Goal: Transaction & Acquisition: Subscribe to service/newsletter

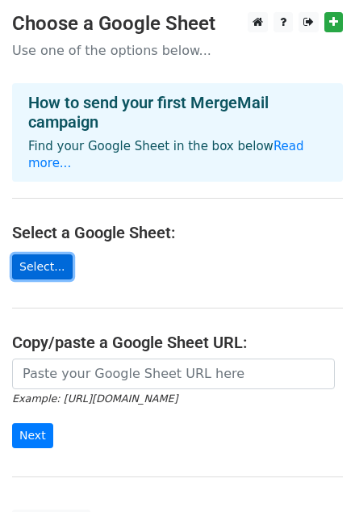
click at [49, 255] on link "Select..." at bounding box center [42, 267] width 61 height 25
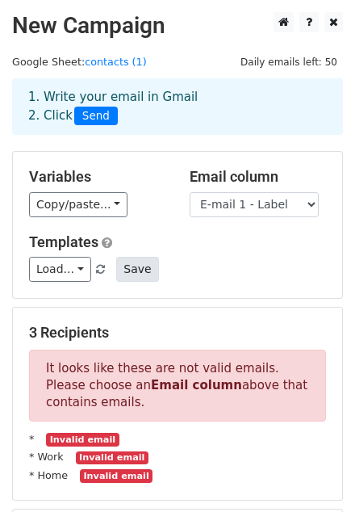
scroll to position [231, 0]
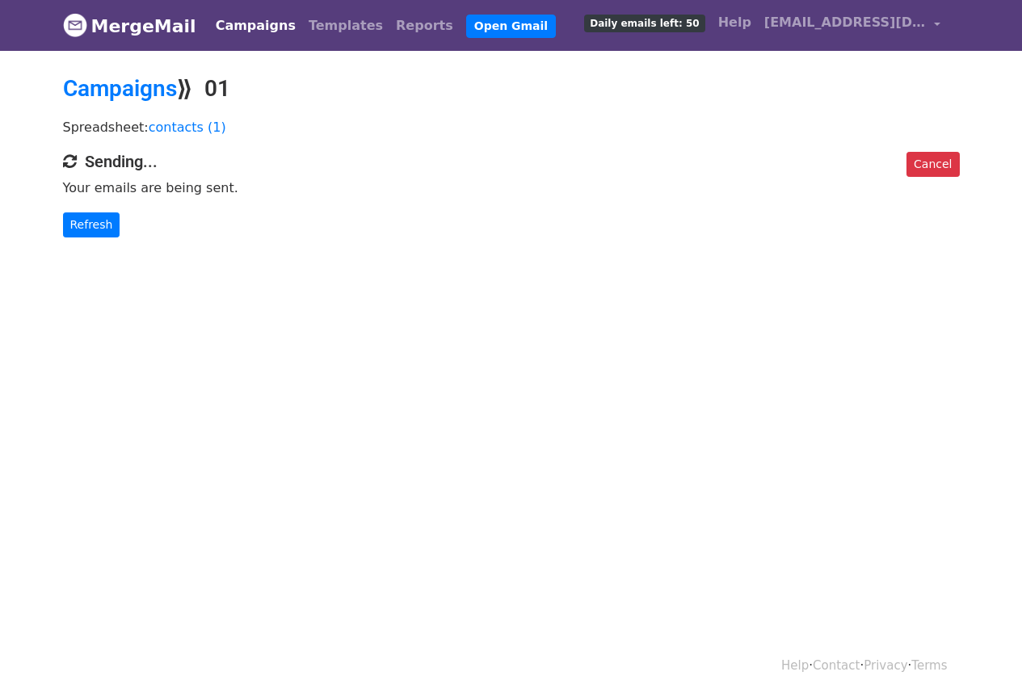
click at [671, 20] on span "Daily emails left: 50" at bounding box center [644, 24] width 120 height 18
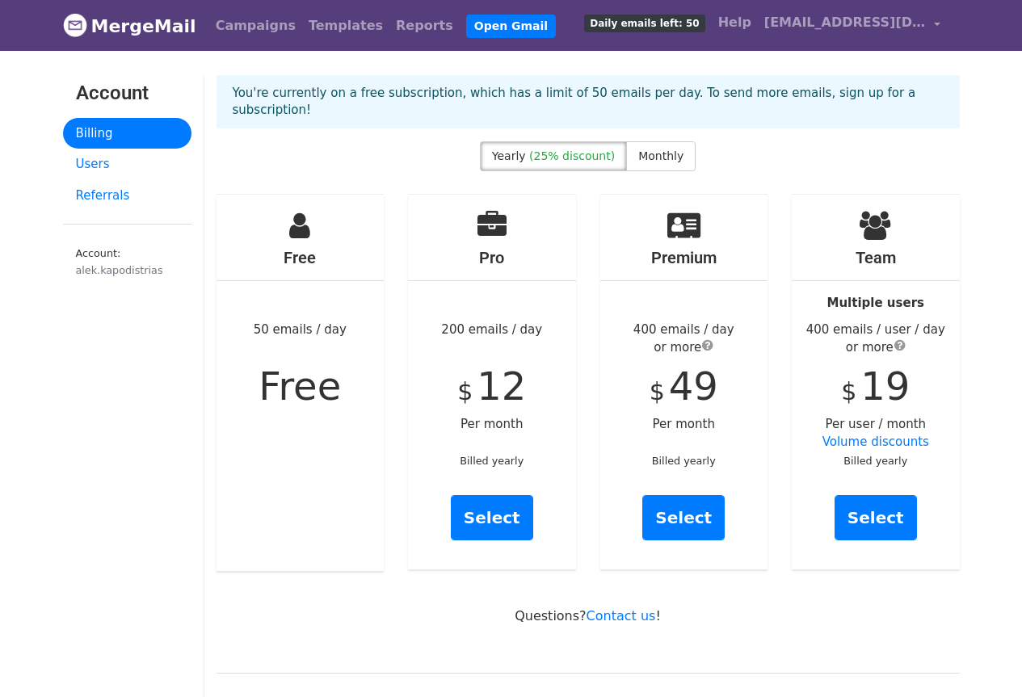
click at [526, 149] on span "Yearly" at bounding box center [509, 155] width 34 height 13
click at [651, 149] on span "Monthly" at bounding box center [660, 155] width 45 height 13
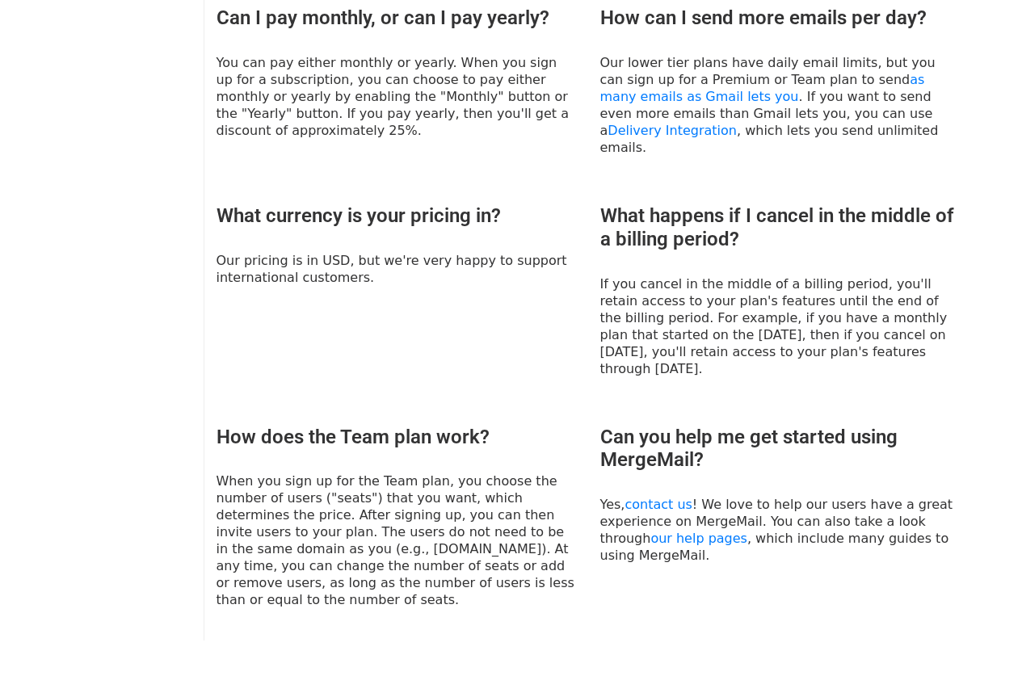
scroll to position [992, 0]
